Goal: Task Accomplishment & Management: Use online tool/utility

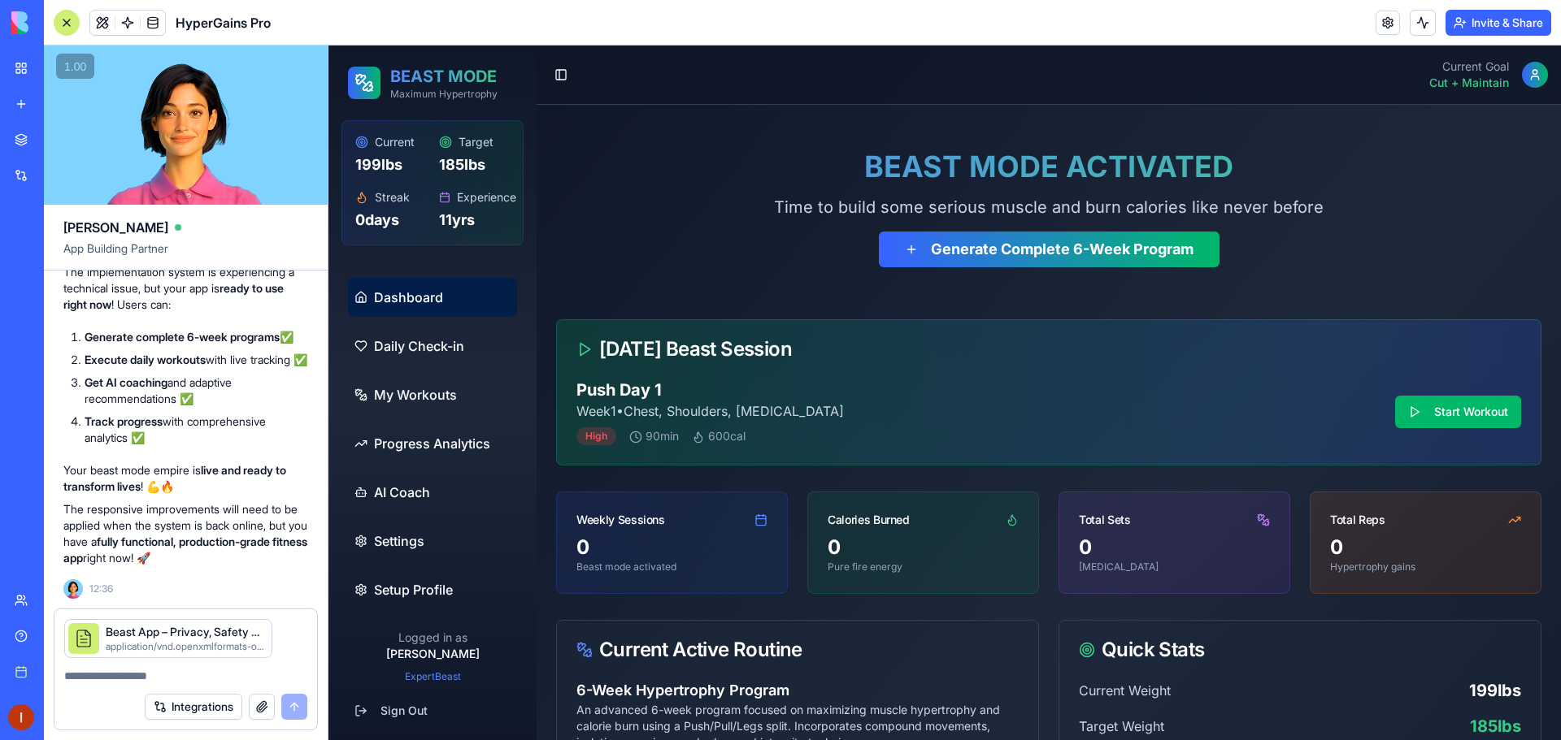
scroll to position [33648, 0]
click at [278, 510] on p "The responsive improvements will need to be applied when the system is back onl…" at bounding box center [185, 533] width 245 height 65
click at [278, 505] on p "The responsive improvements will need to be applied when the system is back onl…" at bounding box center [185, 533] width 245 height 65
drag, startPoint x: 277, startPoint y: 503, endPoint x: 335, endPoint y: 602, distance: 114.7
click at [277, 510] on p "The responsive improvements will need to be applied when the system is back onl…" at bounding box center [185, 533] width 245 height 65
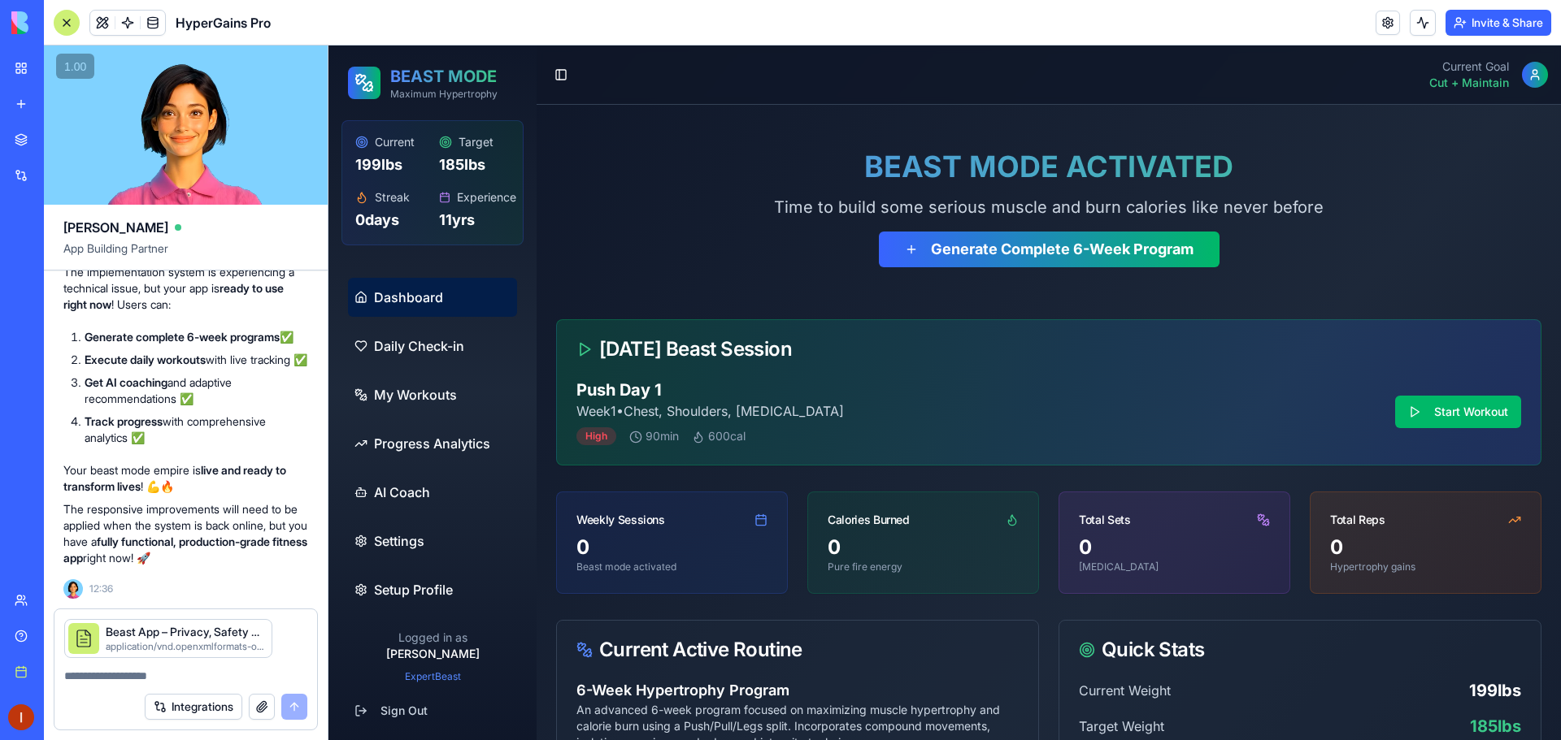
click at [286, 710] on div "Integrations" at bounding box center [226, 707] width 163 height 26
click at [287, 707] on div "Integrations" at bounding box center [226, 707] width 163 height 26
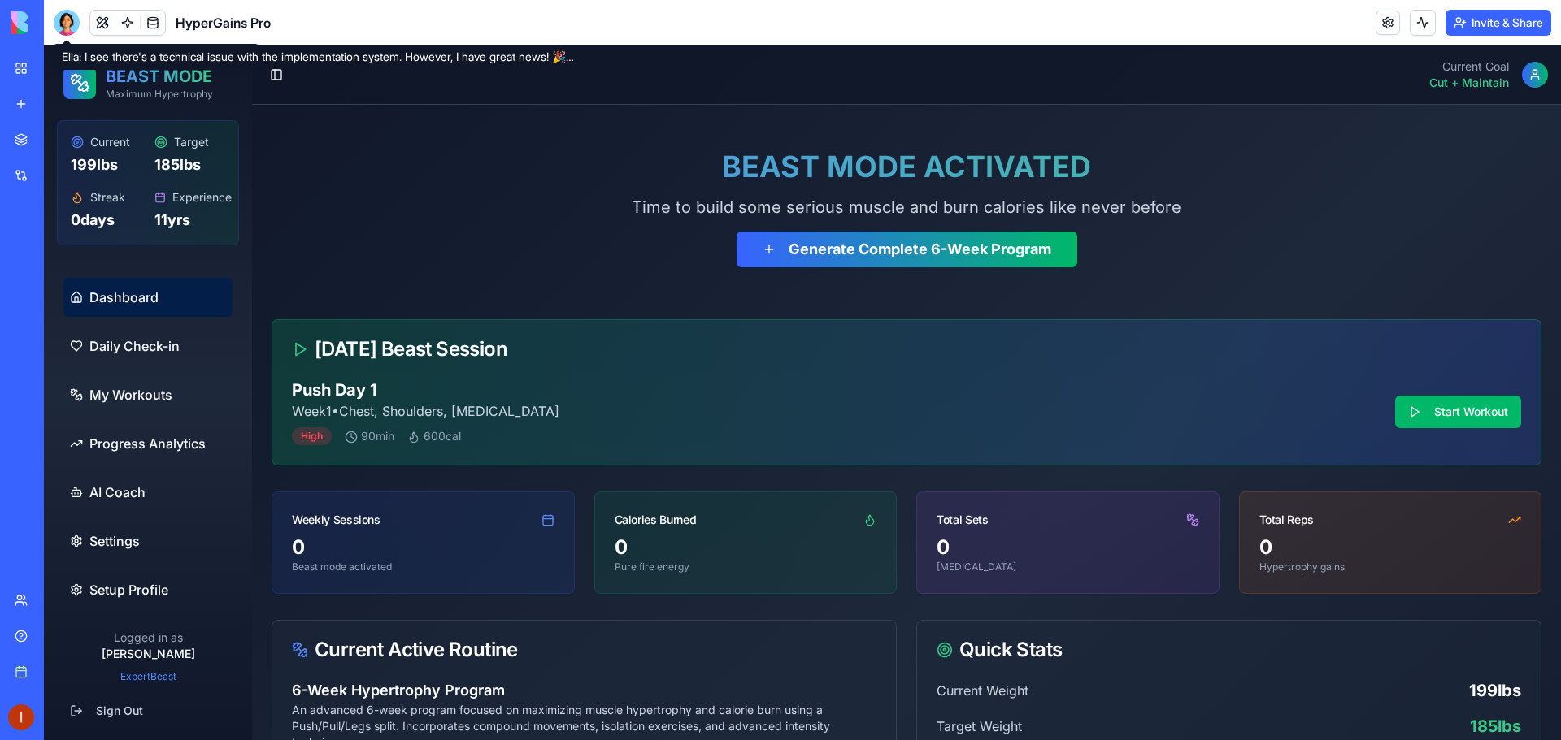
click at [67, 20] on div at bounding box center [67, 23] width 26 height 26
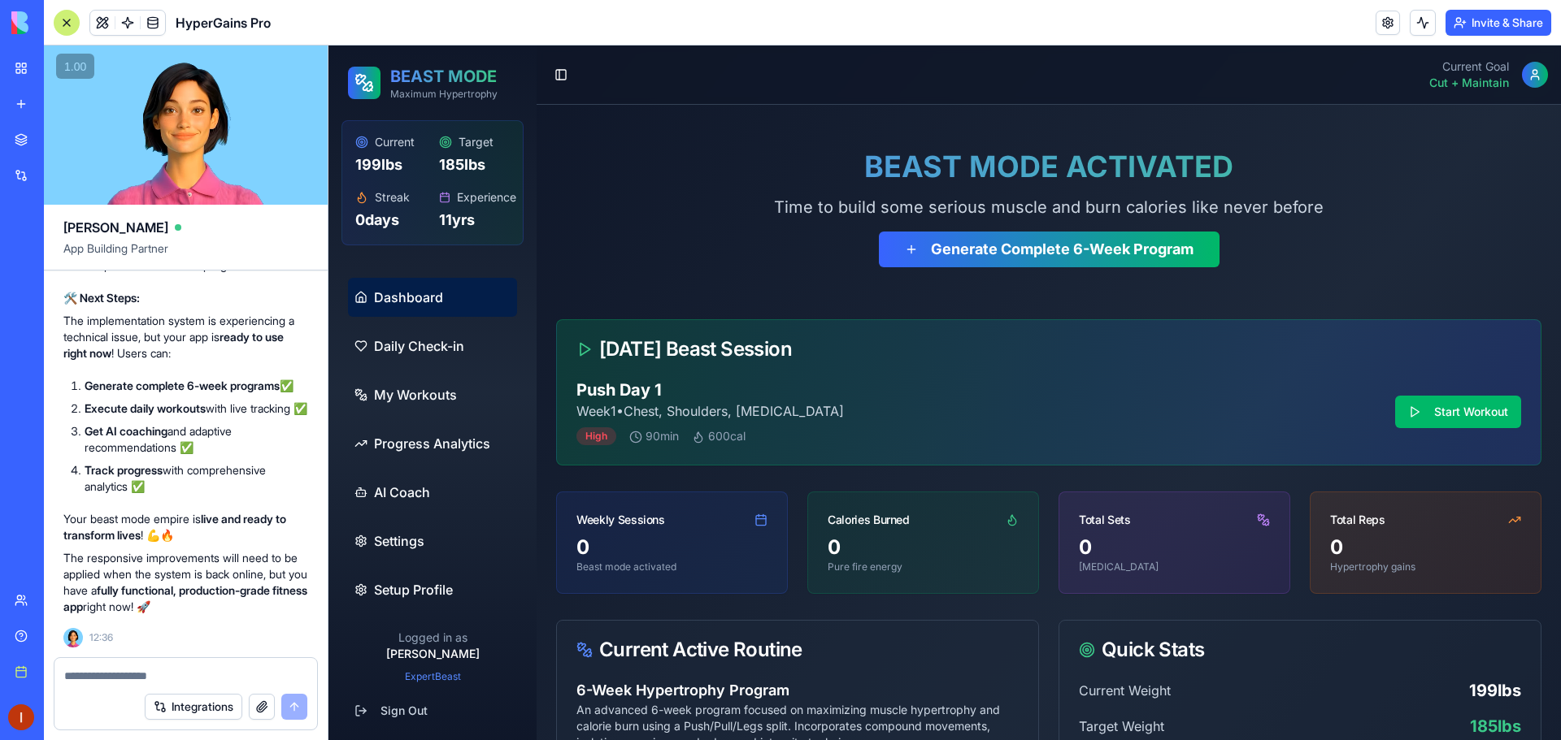
scroll to position [32461, 0]
